Goal: Use online tool/utility: Utilize a website feature to perform a specific function

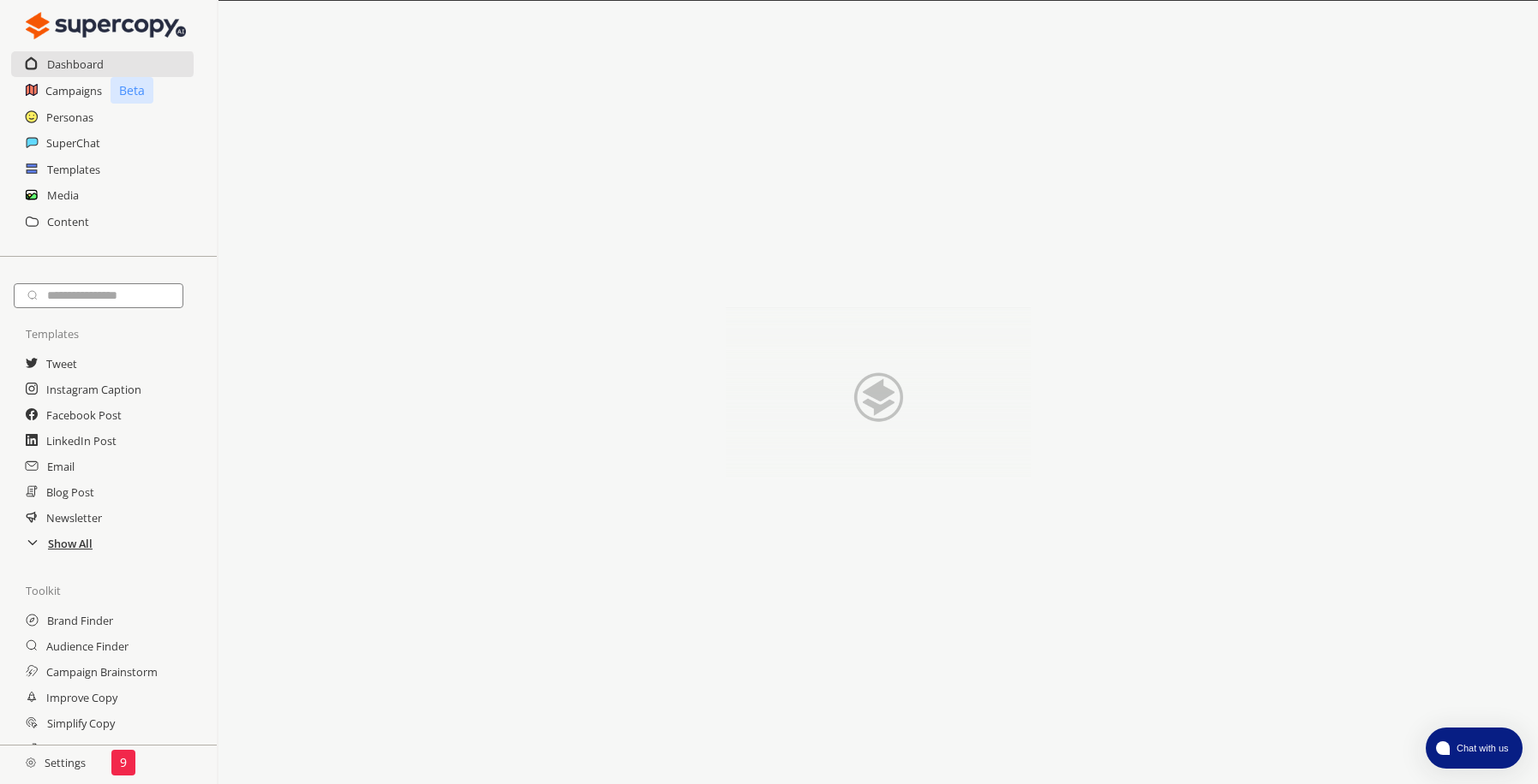
click at [67, 538] on h2 "Show All" at bounding box center [70, 544] width 45 height 26
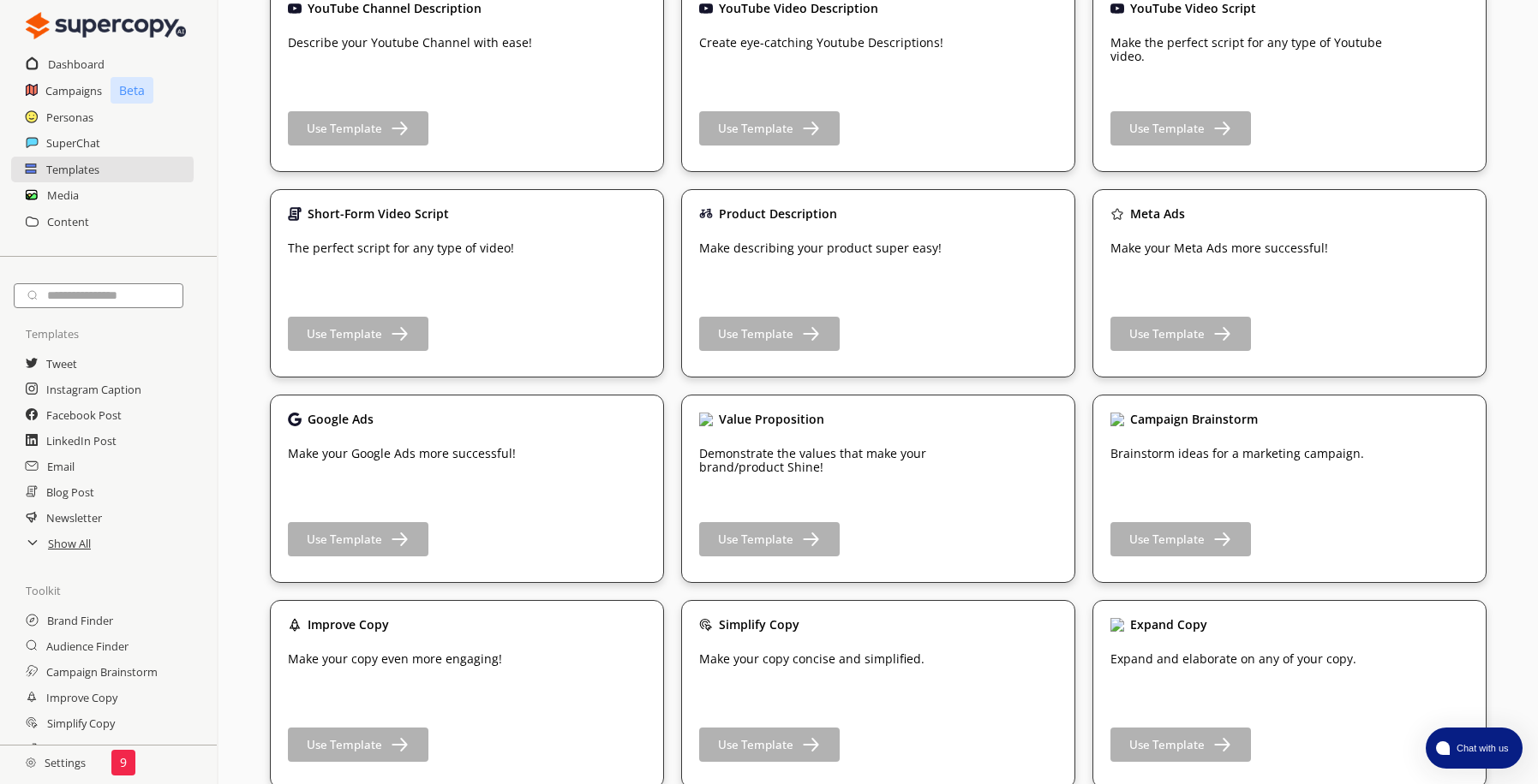
scroll to position [2312, 0]
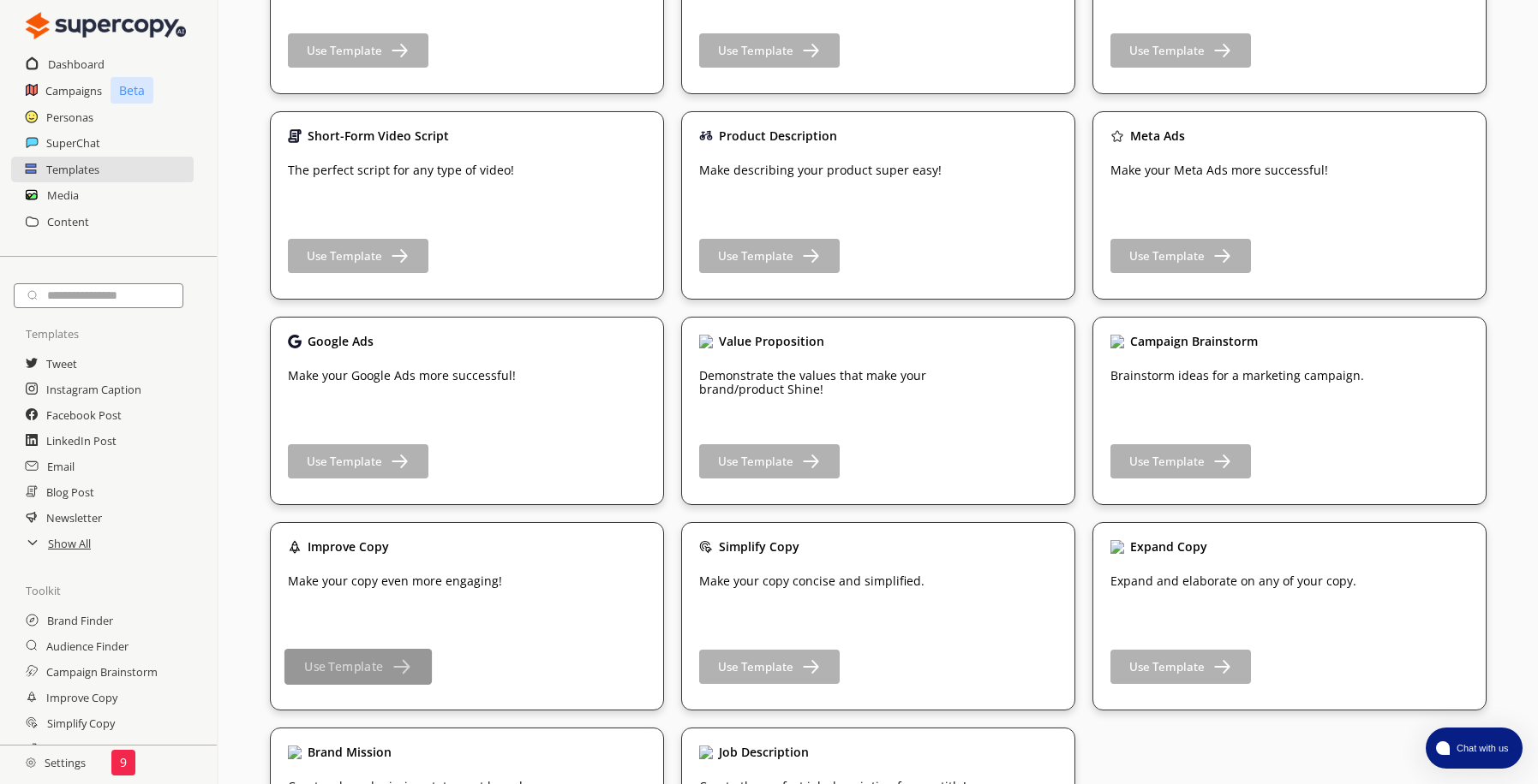
click at [403, 667] on img "button" at bounding box center [401, 667] width 22 height 22
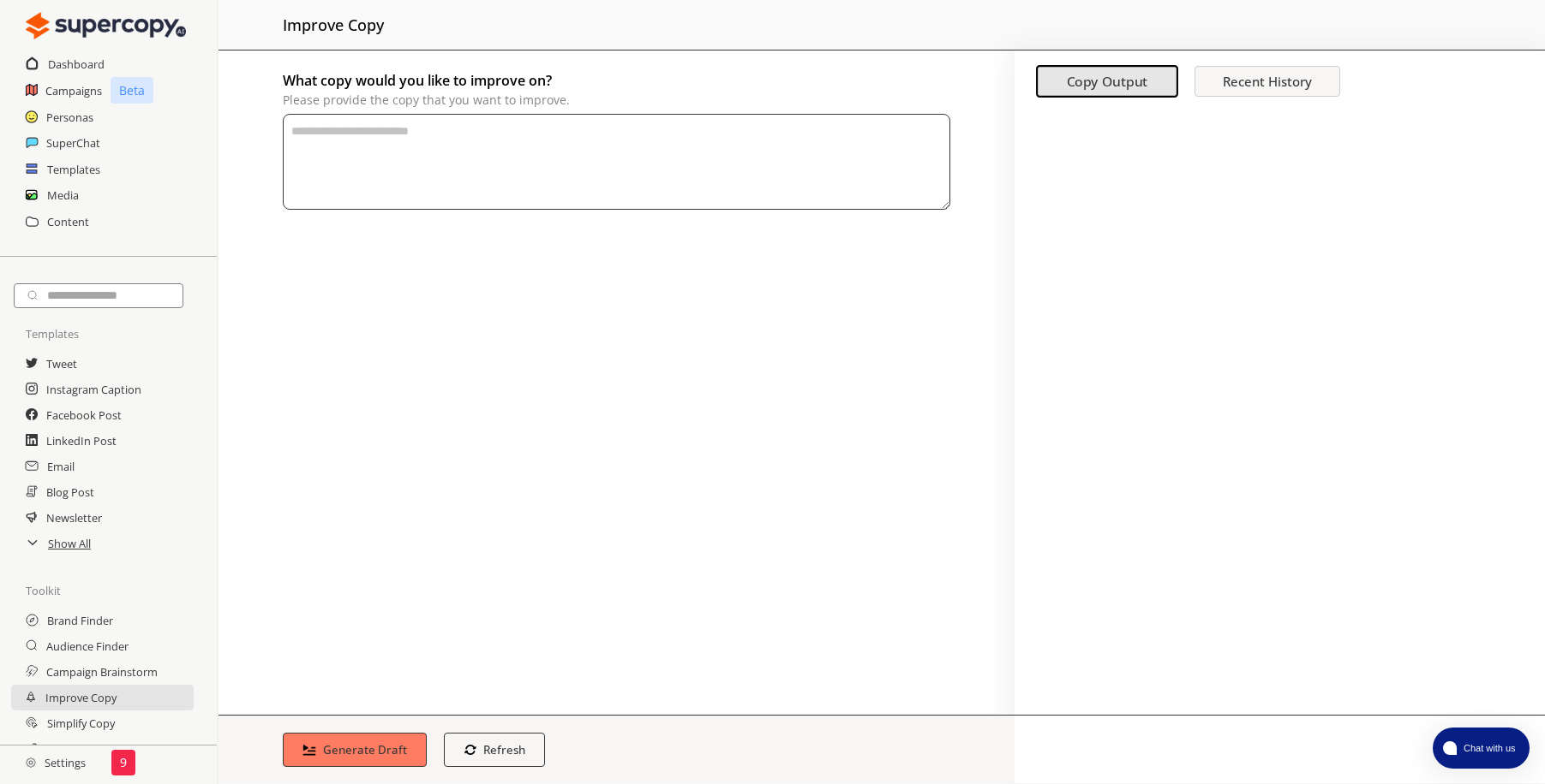
paste textarea "**********"
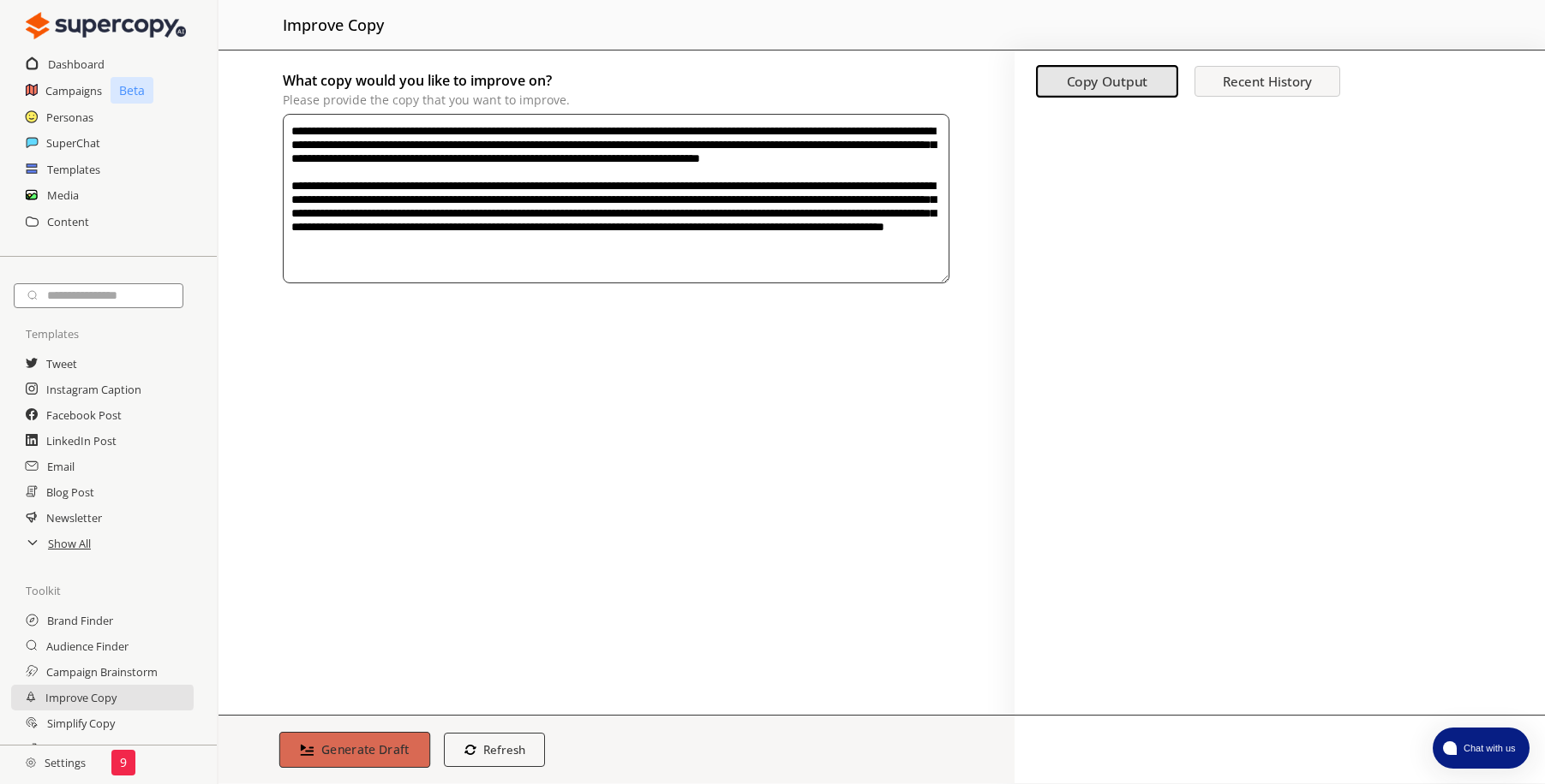
type textarea "**********"
click at [358, 753] on b "Generate Draft" at bounding box center [365, 749] width 89 height 16
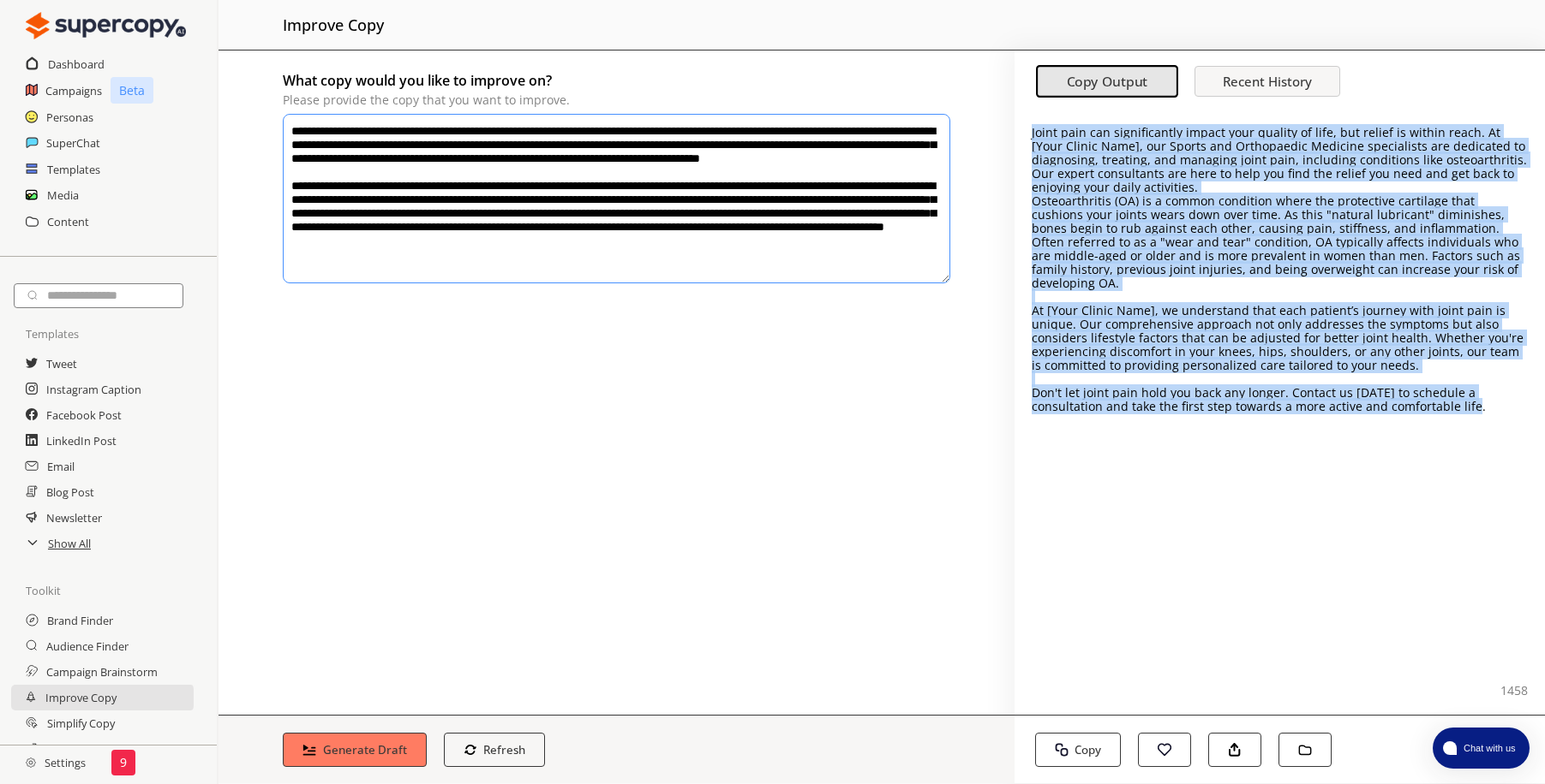
drag, startPoint x: 1491, startPoint y: 388, endPoint x: 1030, endPoint y: 126, distance: 530.2
click at [1031, 126] on div "Joint pain can significantly impact your quality of life, but relief is within …" at bounding box center [1279, 270] width 496 height 288
copy div "Joint pain can significantly impact your quality of life, but relief is within …"
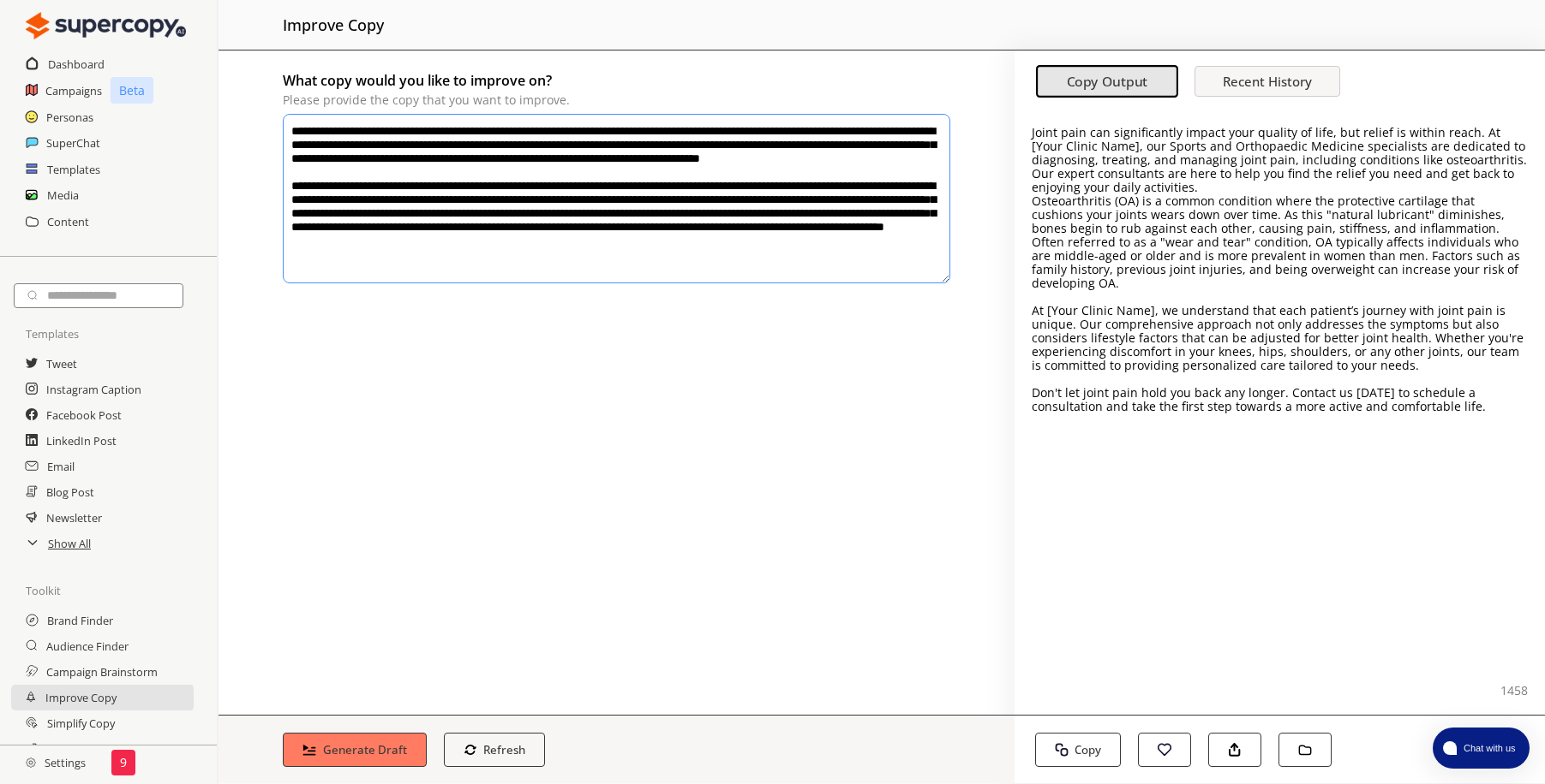
drag, startPoint x: 319, startPoint y: 273, endPoint x: 279, endPoint y: 126, distance: 152.3
click at [242, 126] on div "What copy would you like to improve on? Please provide the copy that you want t…" at bounding box center [616, 383] width 796 height 665
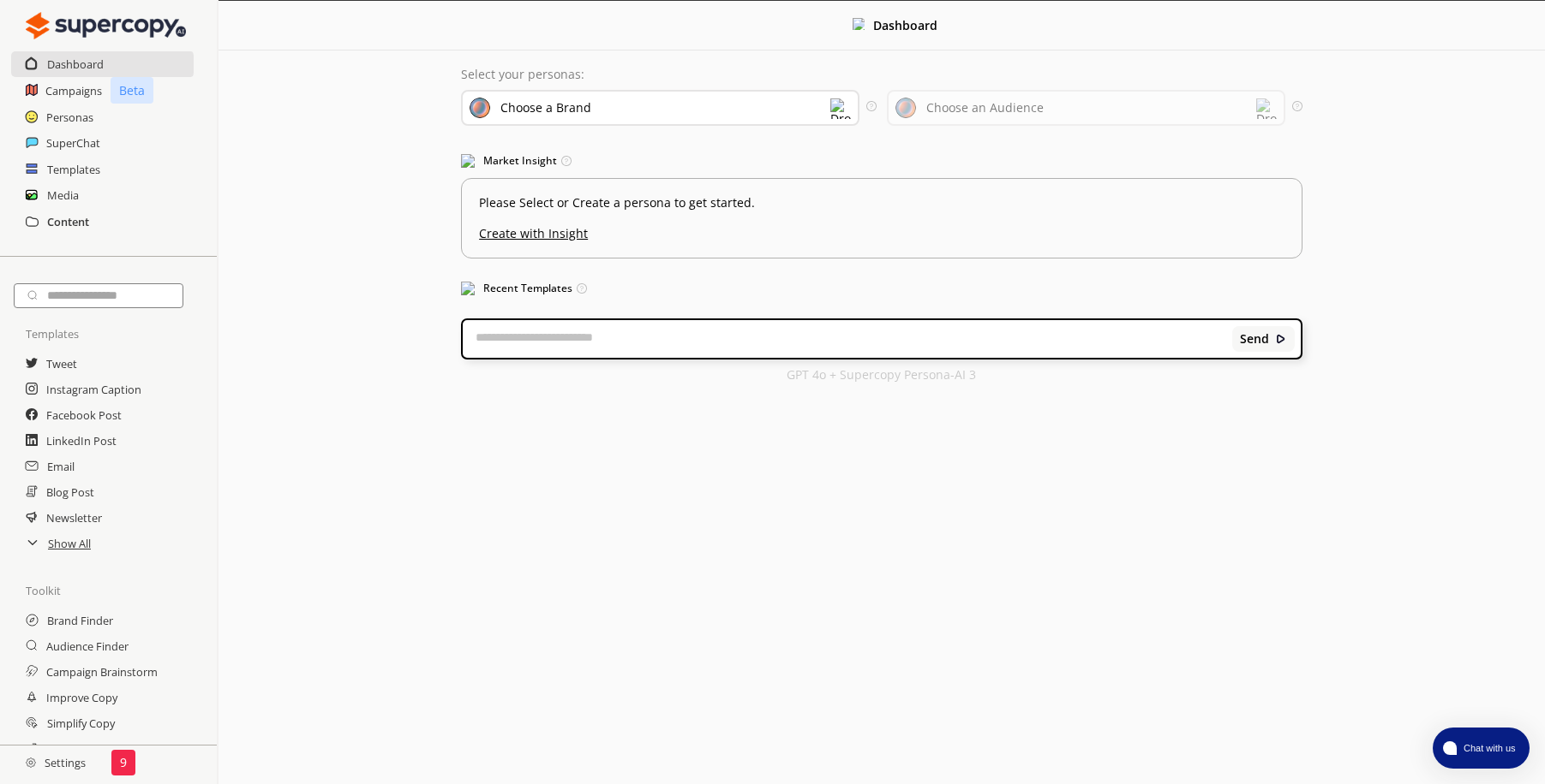
click at [71, 232] on h2 "Content" at bounding box center [68, 222] width 42 height 26
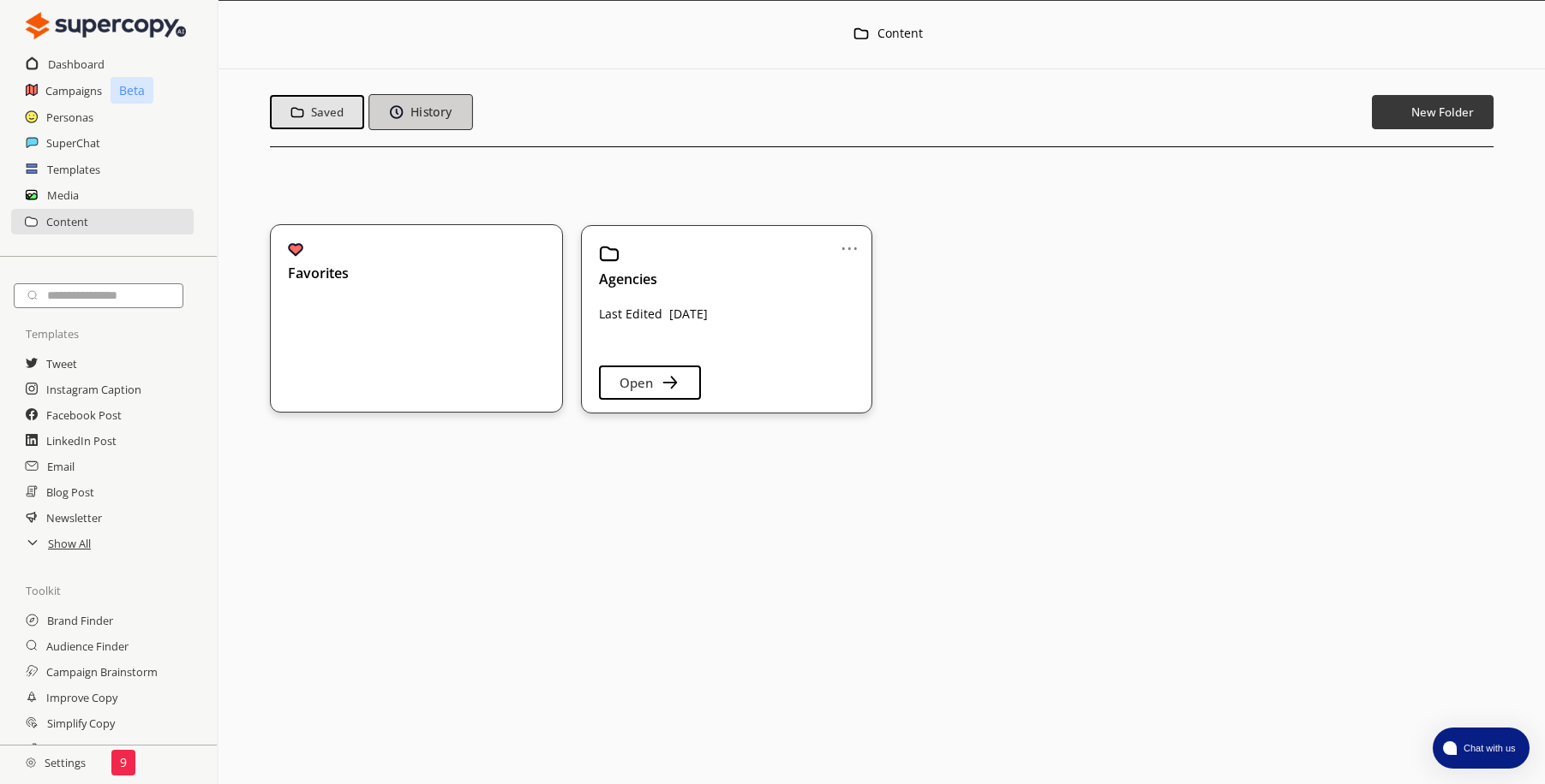
click at [435, 124] on button "History" at bounding box center [420, 112] width 104 height 36
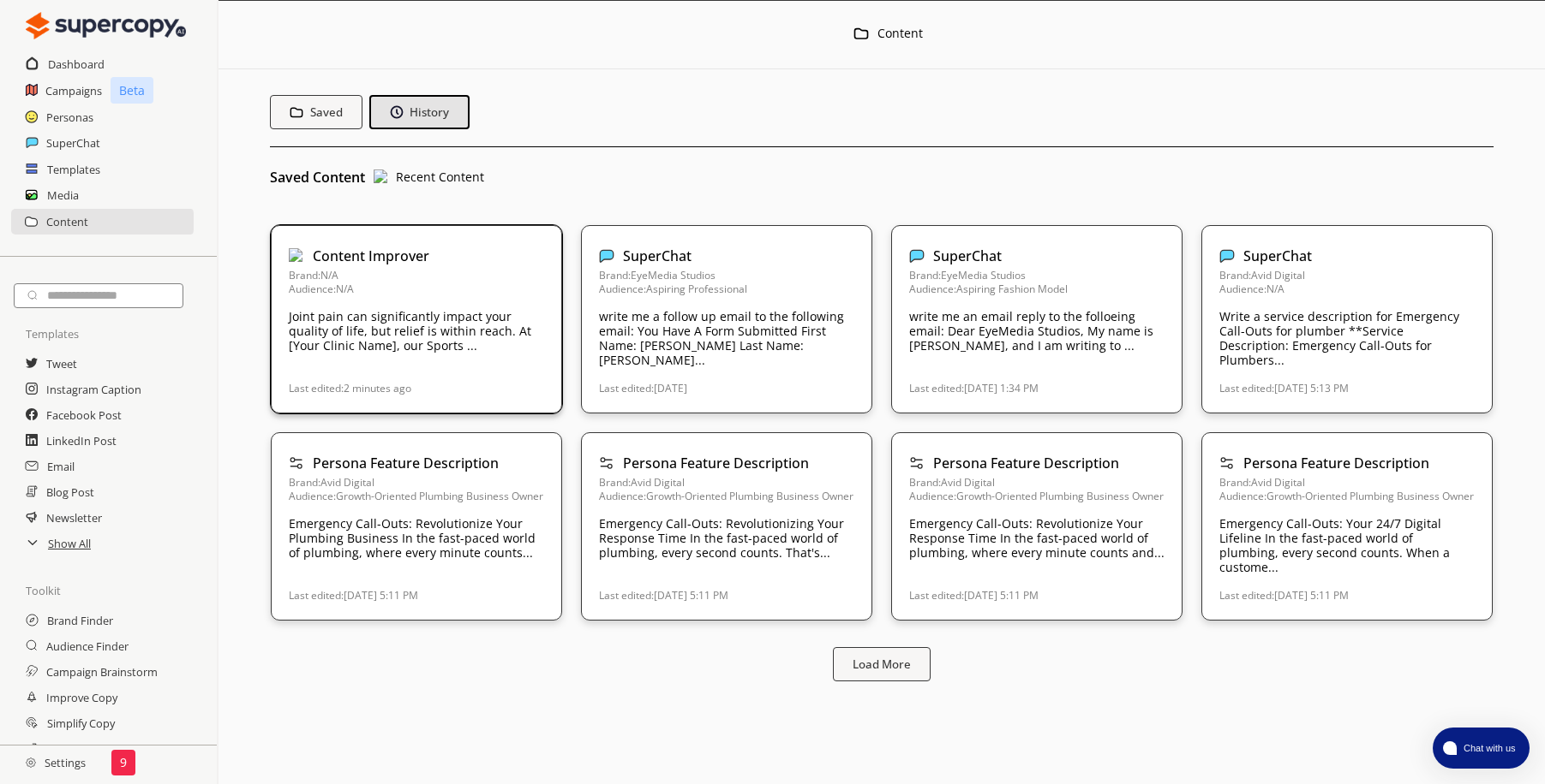
click at [449, 274] on p "Brand: N/A" at bounding box center [416, 276] width 255 height 14
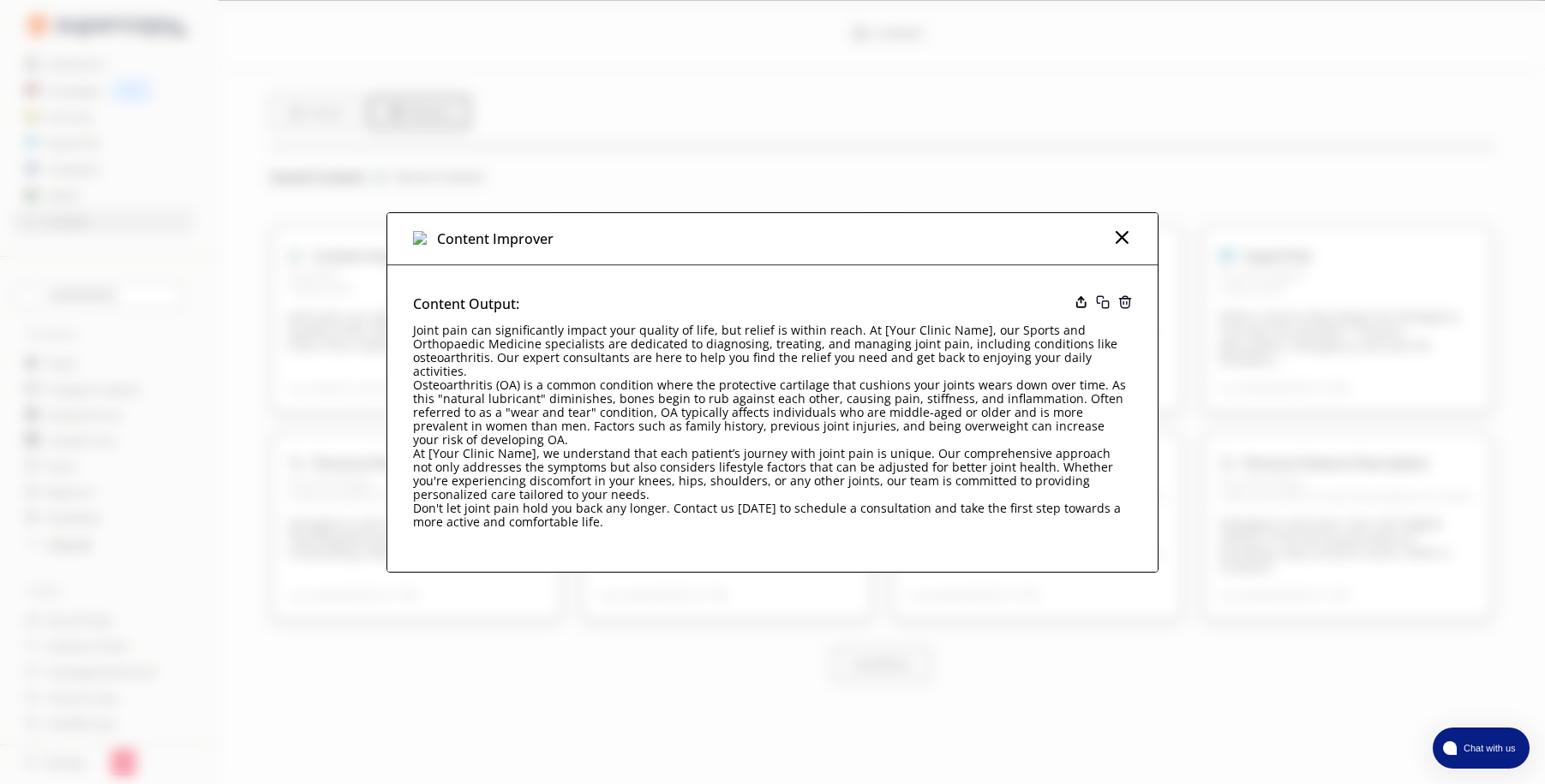
click at [417, 247] on img at bounding box center [420, 238] width 15 height 15
click at [425, 252] on div "Content Improver" at bounding box center [483, 239] width 140 height 26
click at [423, 247] on img at bounding box center [420, 238] width 15 height 15
click at [1128, 248] on img at bounding box center [1121, 237] width 21 height 21
